Goal: Task Accomplishment & Management: Manage account settings

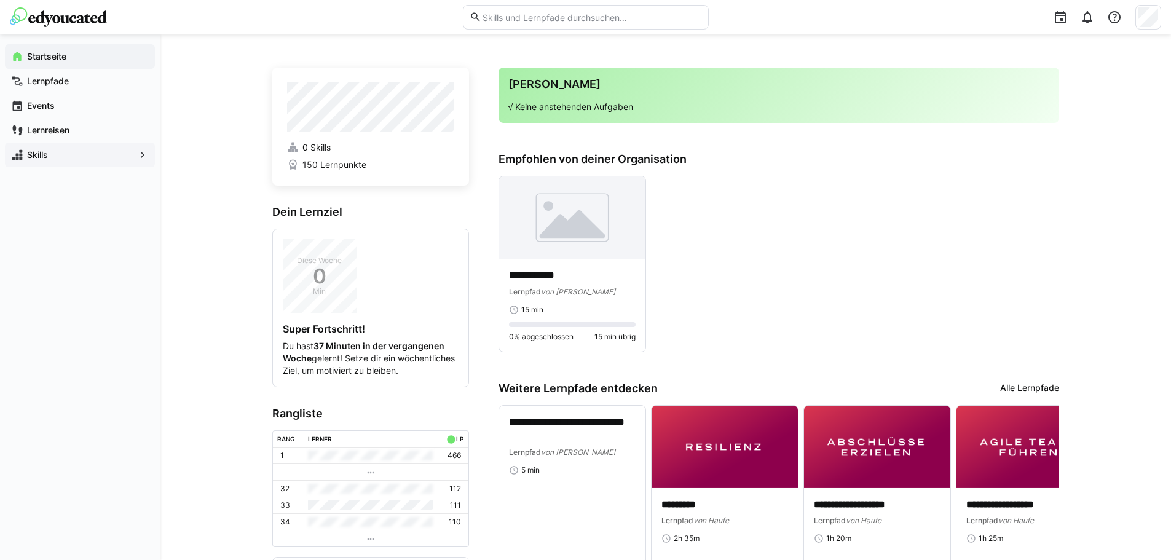
click at [50, 154] on span "Skills" at bounding box center [79, 155] width 109 height 12
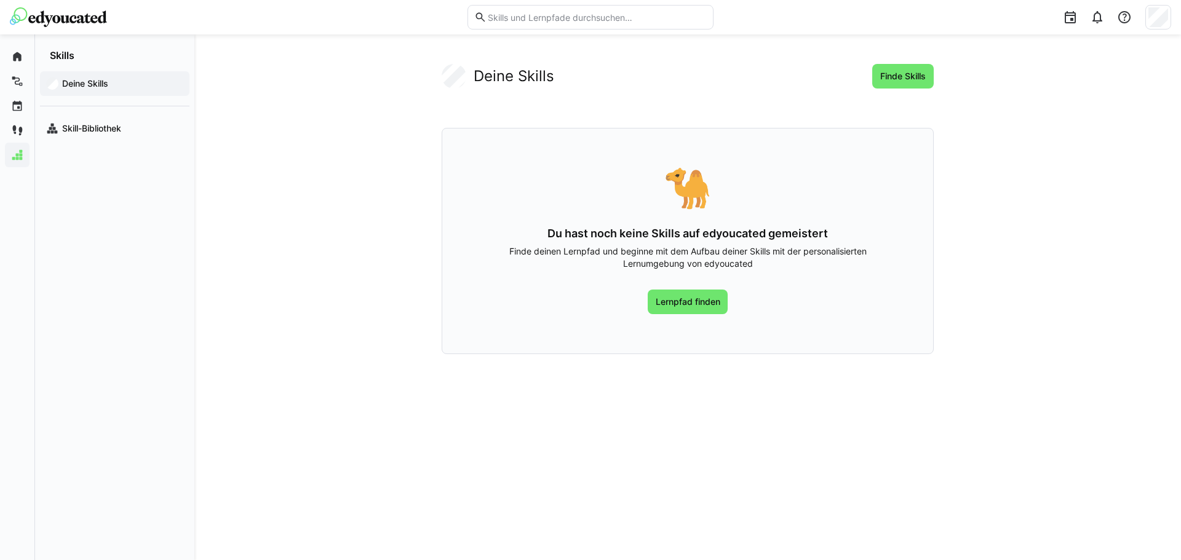
click at [28, 19] on img at bounding box center [58, 17] width 97 height 20
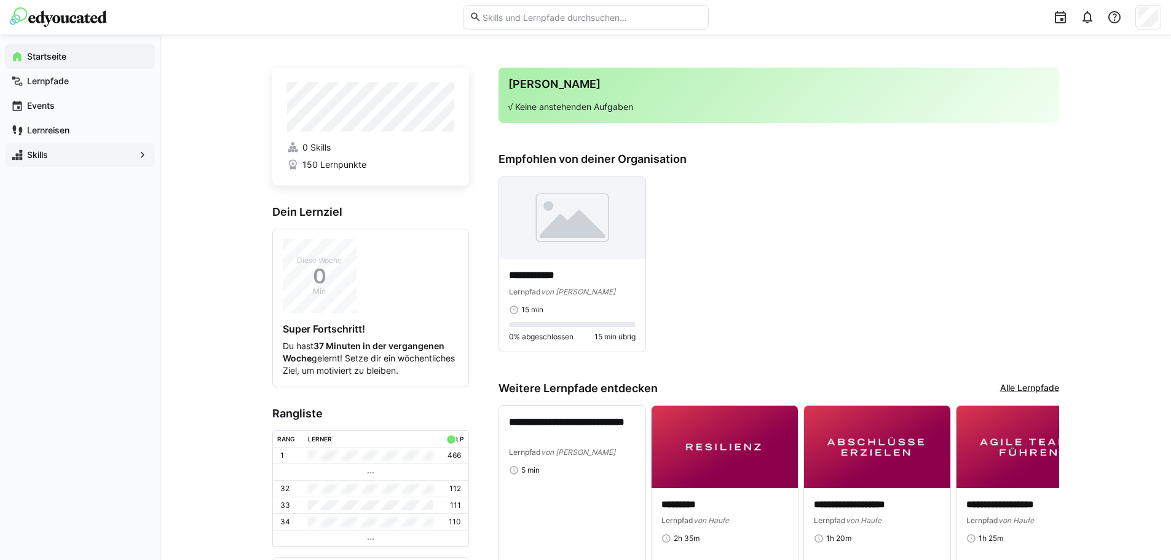
click at [37, 63] on div "Startseite" at bounding box center [80, 56] width 150 height 25
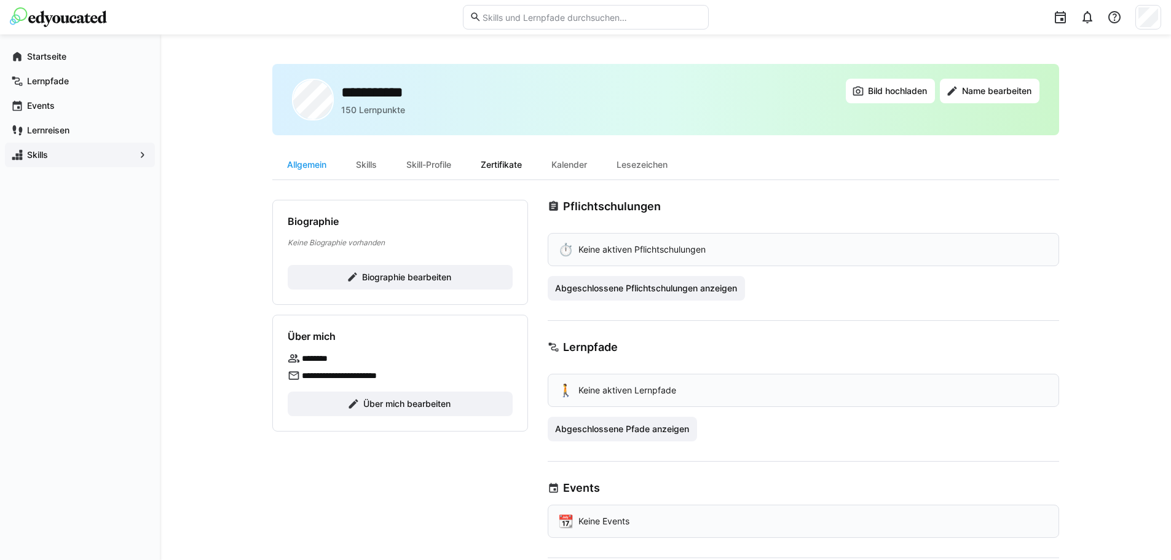
click at [518, 170] on div "Zertifikate" at bounding box center [501, 165] width 71 height 30
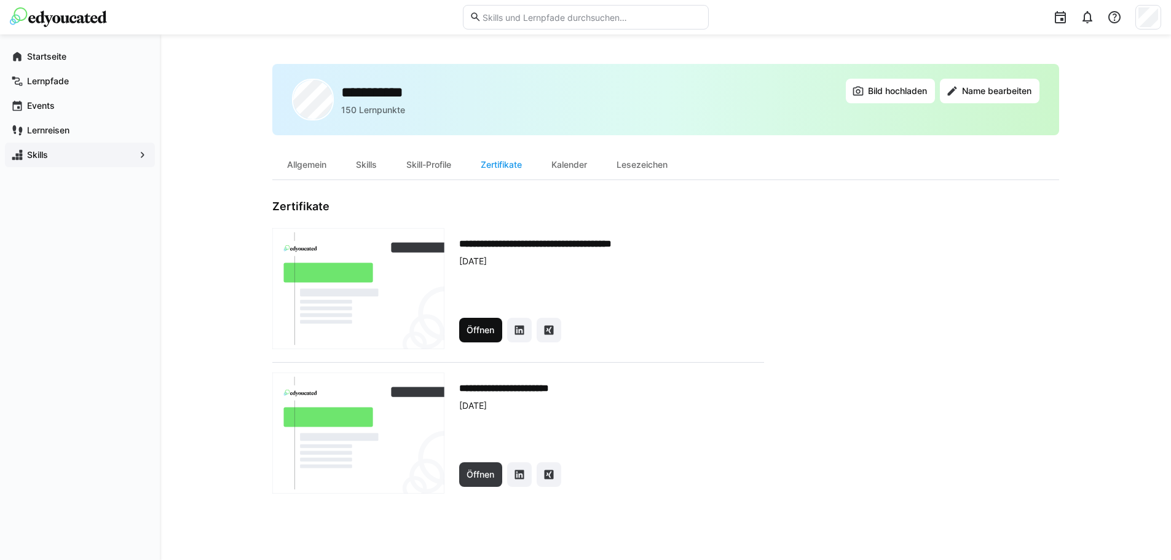
click at [484, 334] on span "Öffnen" at bounding box center [480, 330] width 31 height 12
click at [486, 478] on span "Öffnen" at bounding box center [480, 475] width 31 height 12
click at [427, 167] on div "Skill-Profile" at bounding box center [429, 165] width 74 height 30
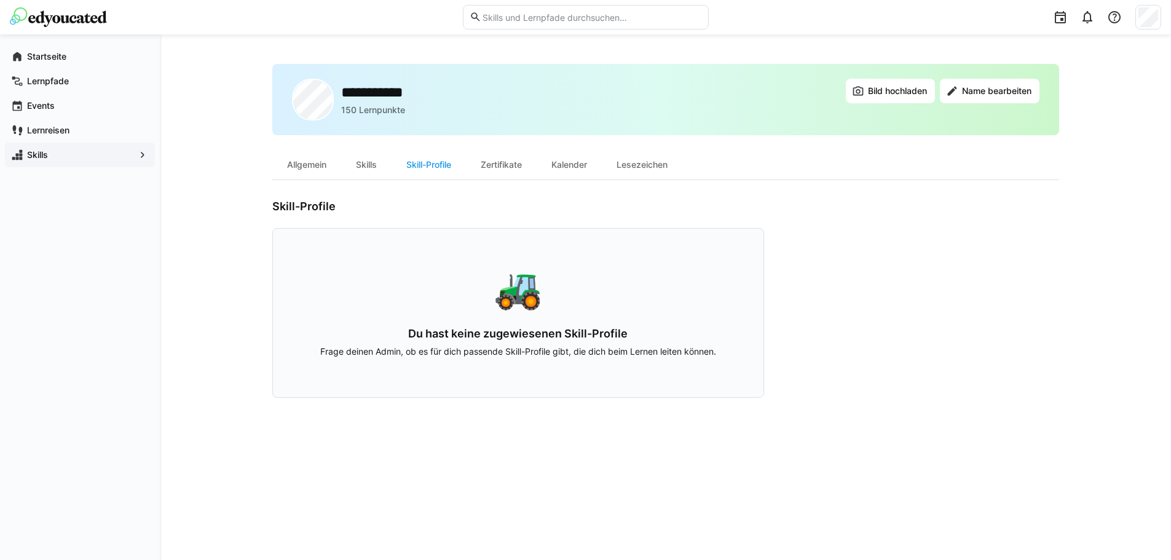
click at [372, 168] on div "Skills" at bounding box center [366, 165] width 50 height 30
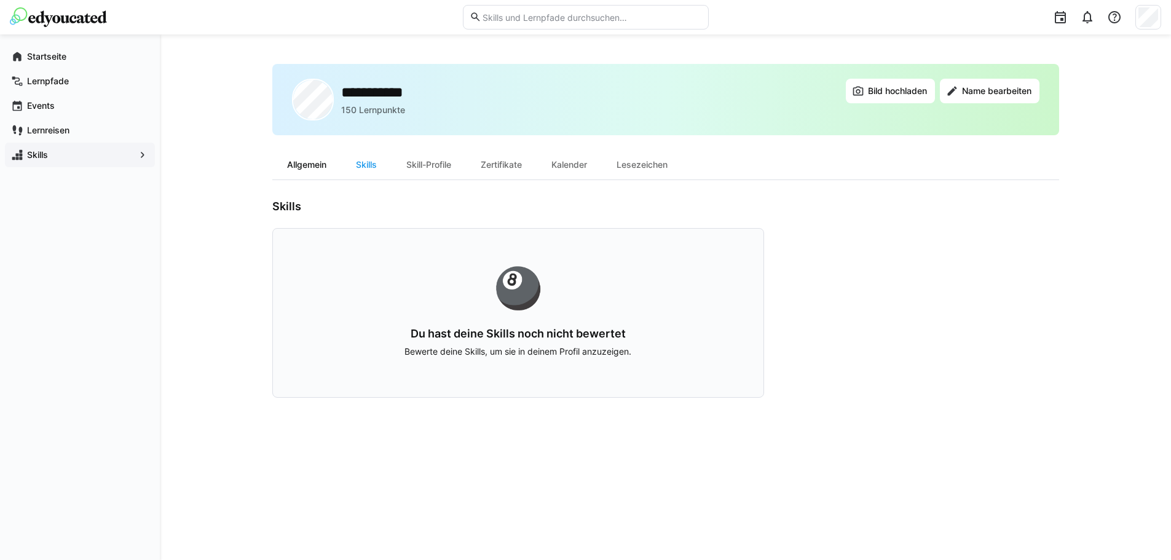
click at [303, 169] on div "Allgemein" at bounding box center [306, 165] width 69 height 30
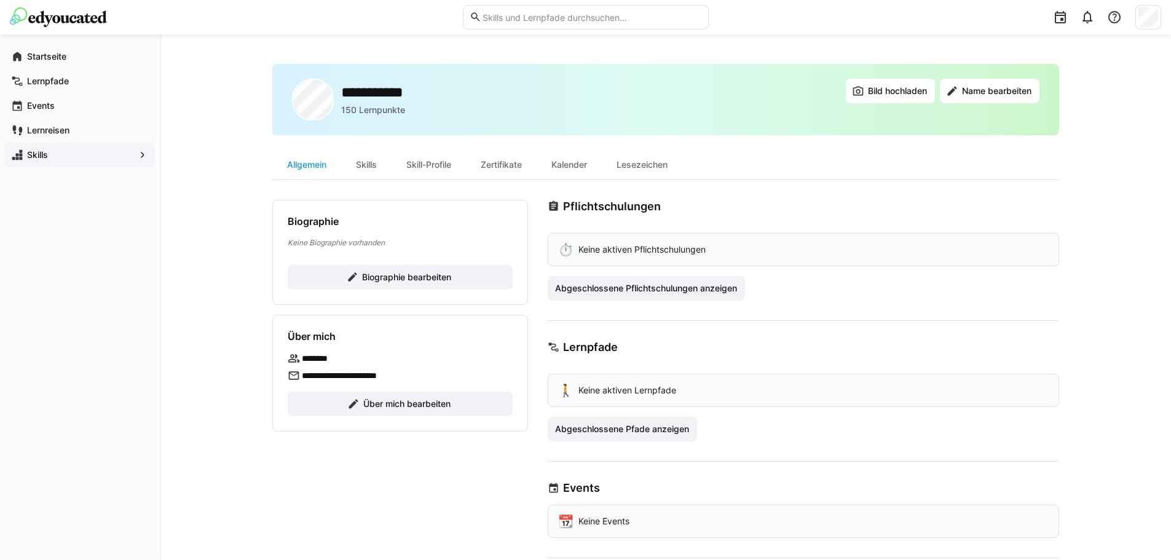
click at [892, 242] on div "⏱️ Keine aktiven Pflichtschulungen" at bounding box center [804, 249] width 512 height 33
click at [32, 15] on img at bounding box center [58, 17] width 97 height 20
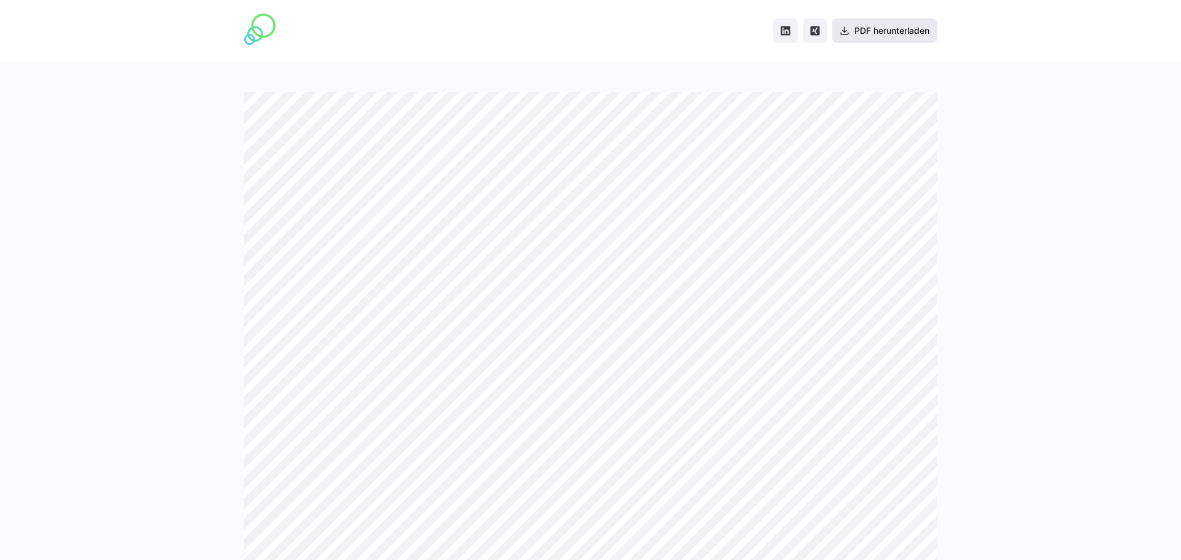
click at [887, 29] on span "PDF herunterladen" at bounding box center [891, 31] width 79 height 12
click at [881, 31] on span "PDF herunterladen" at bounding box center [891, 31] width 79 height 12
